Goal: Navigation & Orientation: Understand site structure

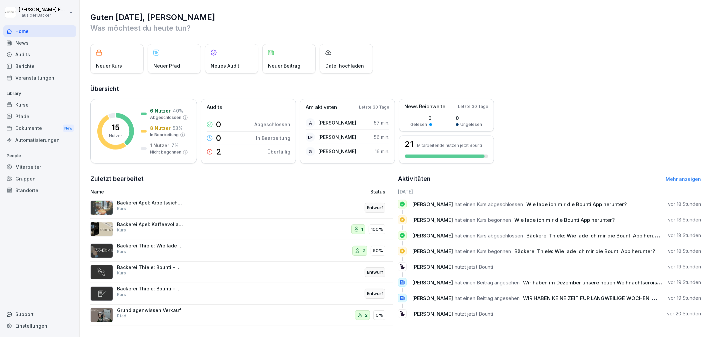
click at [52, 40] on div "News" at bounding box center [39, 43] width 73 height 12
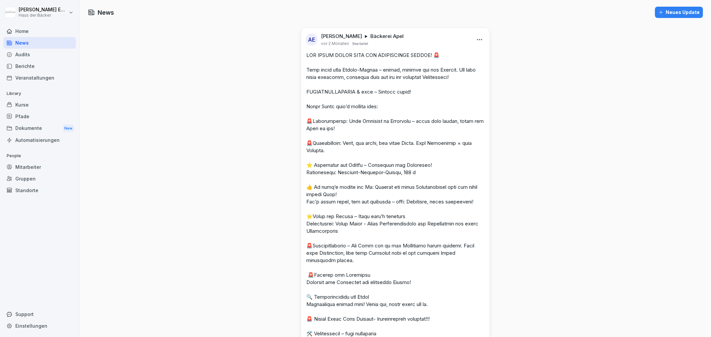
click at [53, 56] on div "Audits" at bounding box center [39, 55] width 73 height 12
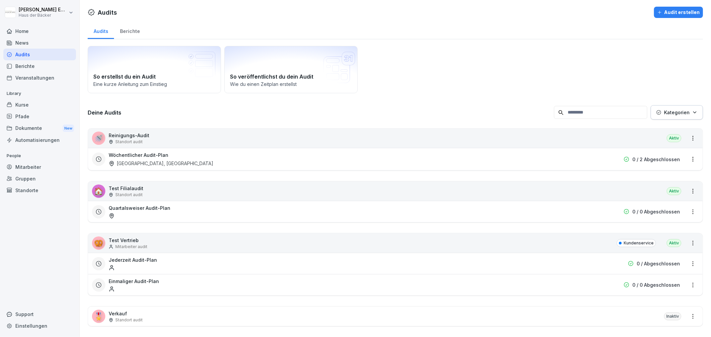
click at [53, 70] on div "Berichte" at bounding box center [39, 66] width 73 height 12
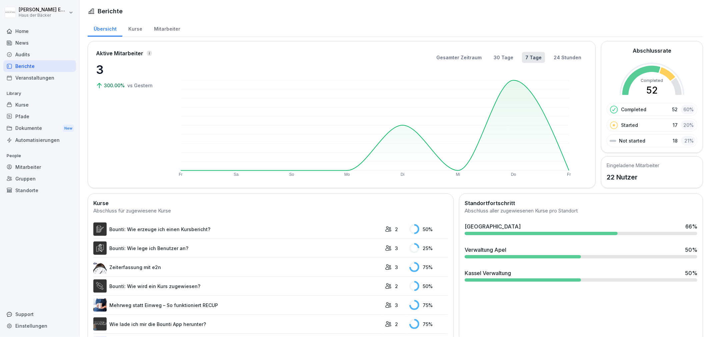
click at [40, 102] on div "Kurse" at bounding box center [39, 105] width 73 height 12
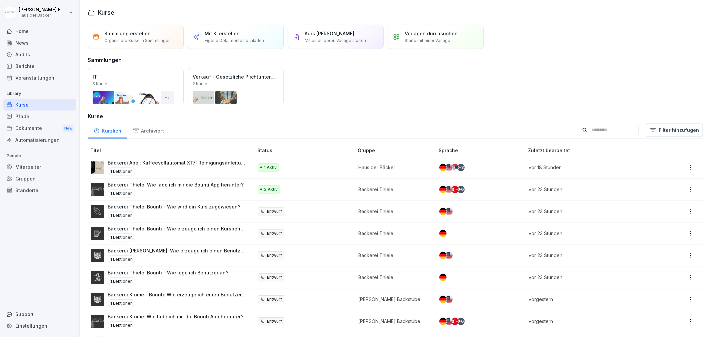
click at [158, 191] on div "1 Lektionen" at bounding box center [176, 194] width 136 height 8
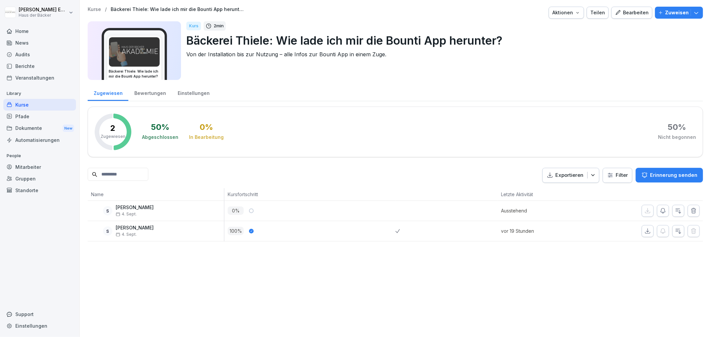
click at [145, 98] on div "Bewertungen" at bounding box center [149, 92] width 43 height 17
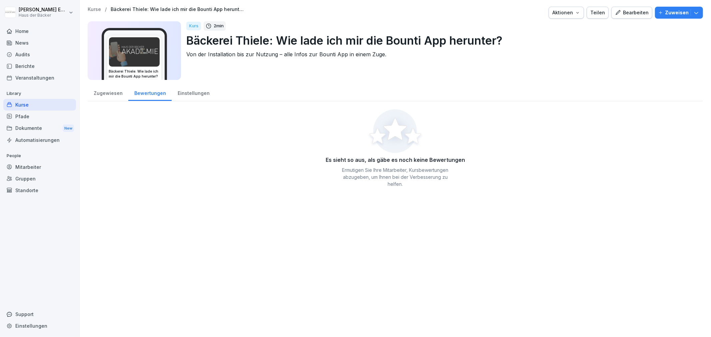
click at [110, 94] on div "Zugewiesen" at bounding box center [108, 92] width 41 height 17
